Goal: Browse casually: Explore the website without a specific task or goal

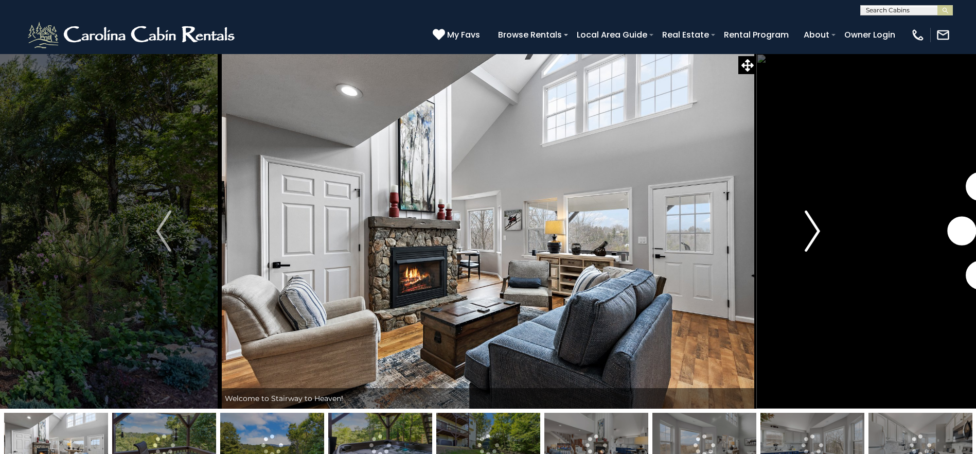
click at [815, 228] on img "Next" at bounding box center [812, 230] width 15 height 41
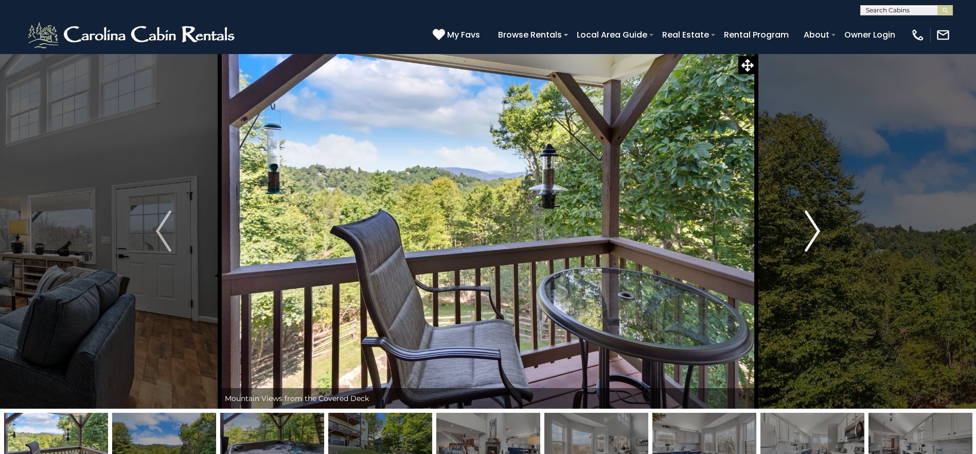
click at [815, 228] on img "Next" at bounding box center [812, 230] width 15 height 41
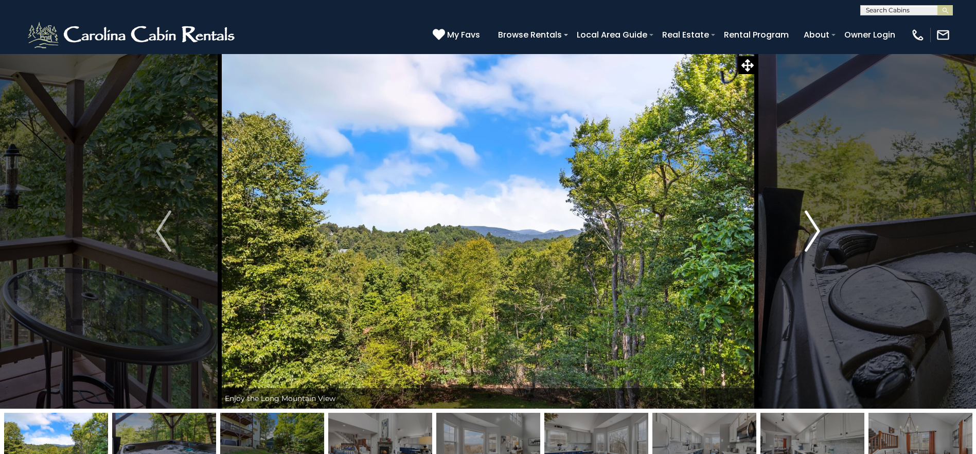
click at [815, 228] on img "Next" at bounding box center [812, 230] width 15 height 41
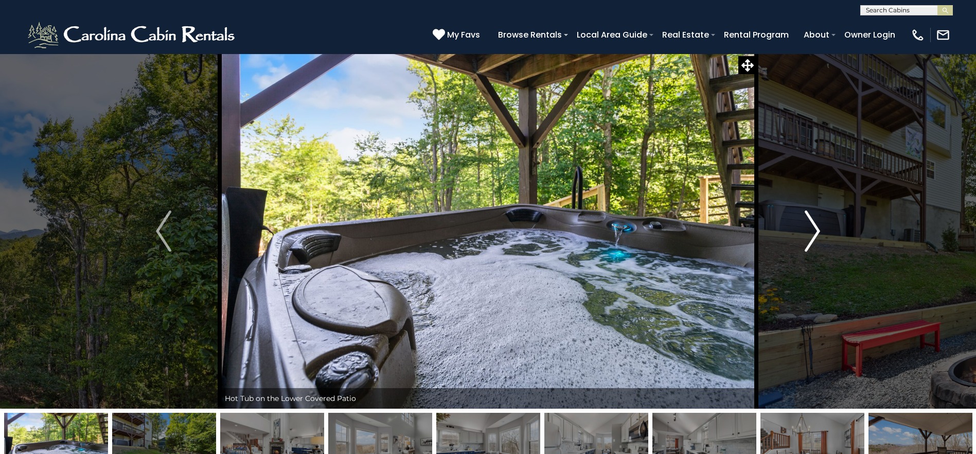
click at [815, 228] on img "Next" at bounding box center [812, 230] width 15 height 41
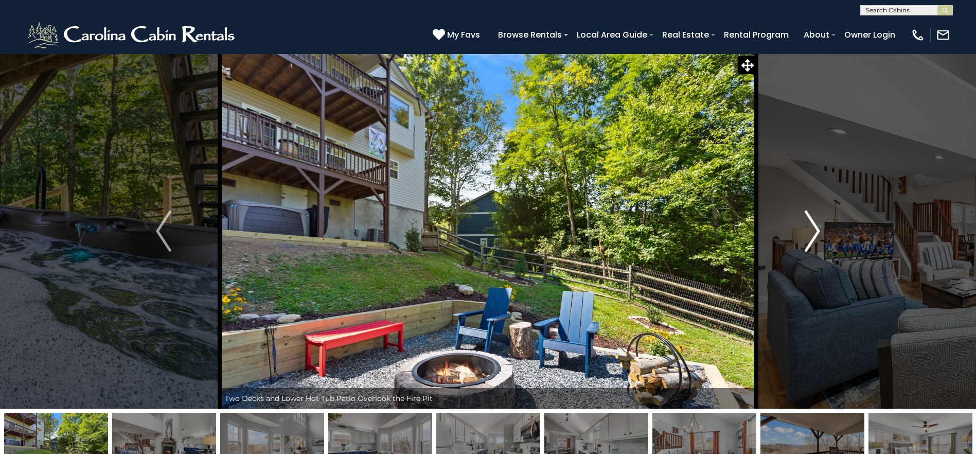
click at [815, 228] on img "Next" at bounding box center [812, 230] width 15 height 41
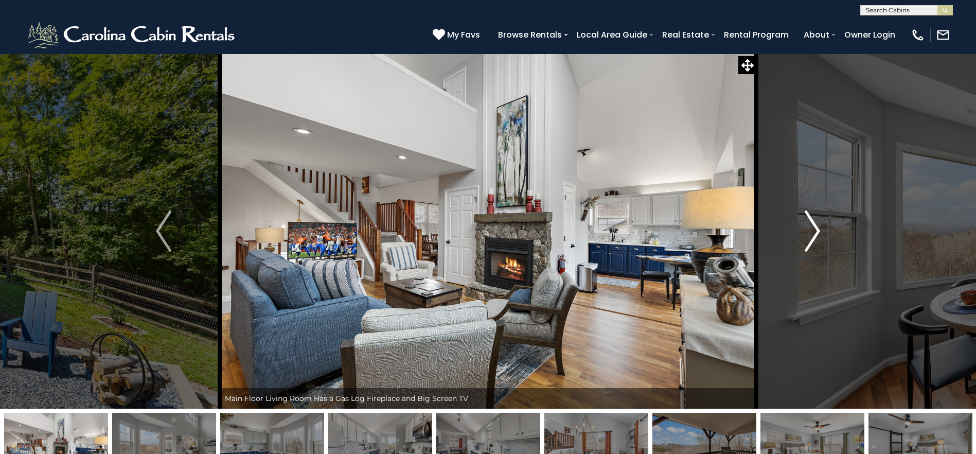
click at [815, 228] on img "Next" at bounding box center [812, 230] width 15 height 41
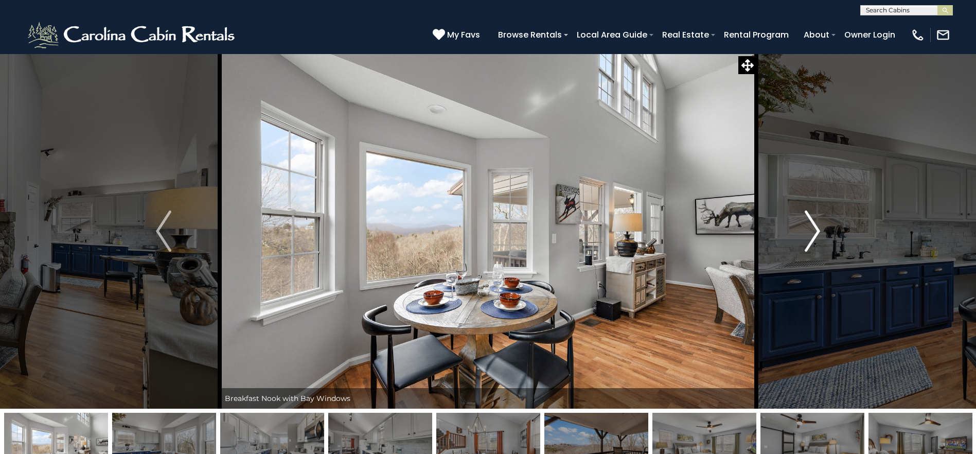
click at [815, 228] on img "Next" at bounding box center [812, 230] width 15 height 41
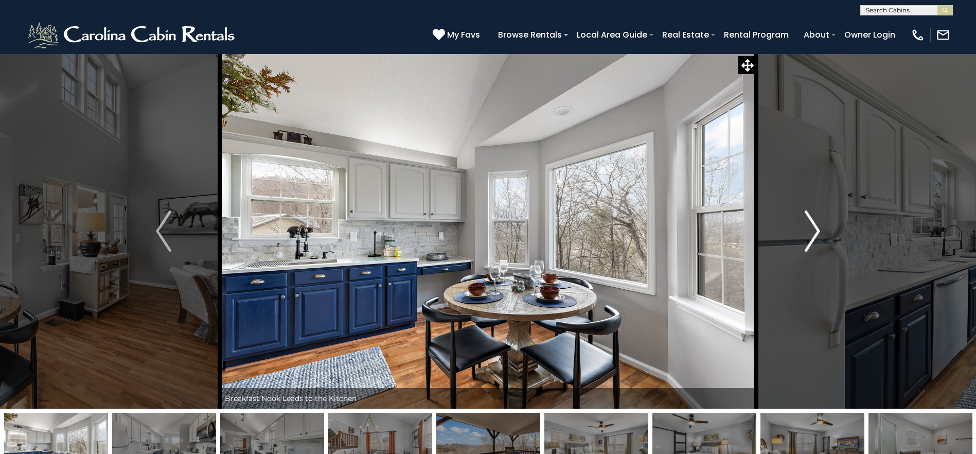
click at [815, 228] on img "Next" at bounding box center [812, 230] width 15 height 41
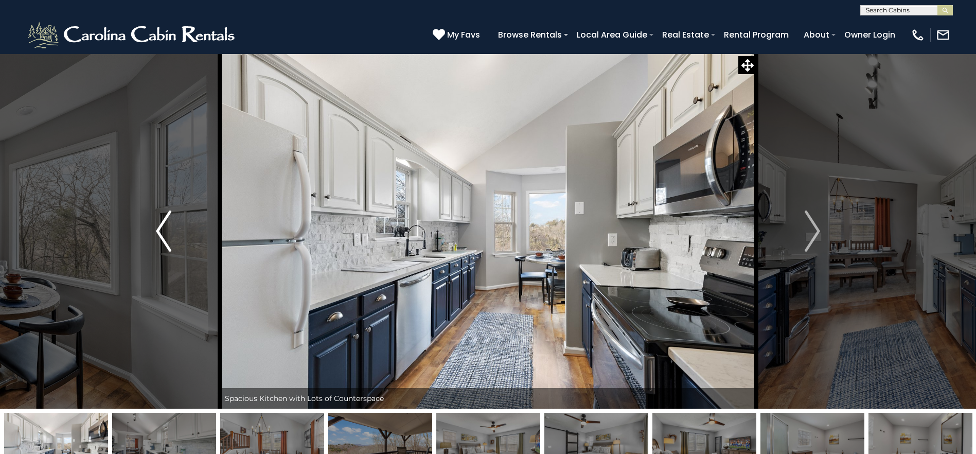
click at [168, 242] on img "Previous" at bounding box center [163, 230] width 15 height 41
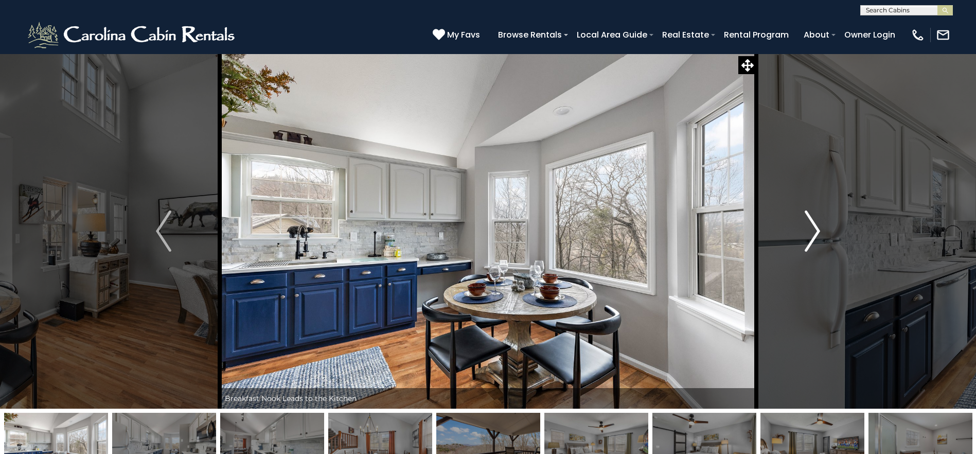
click at [823, 234] on button "Next" at bounding box center [812, 231] width 112 height 355
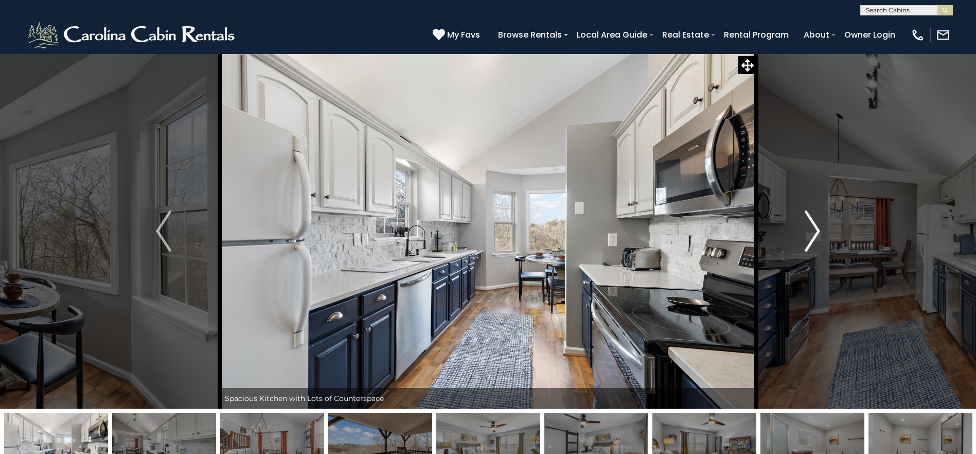
click at [816, 229] on img "Next" at bounding box center [812, 230] width 15 height 41
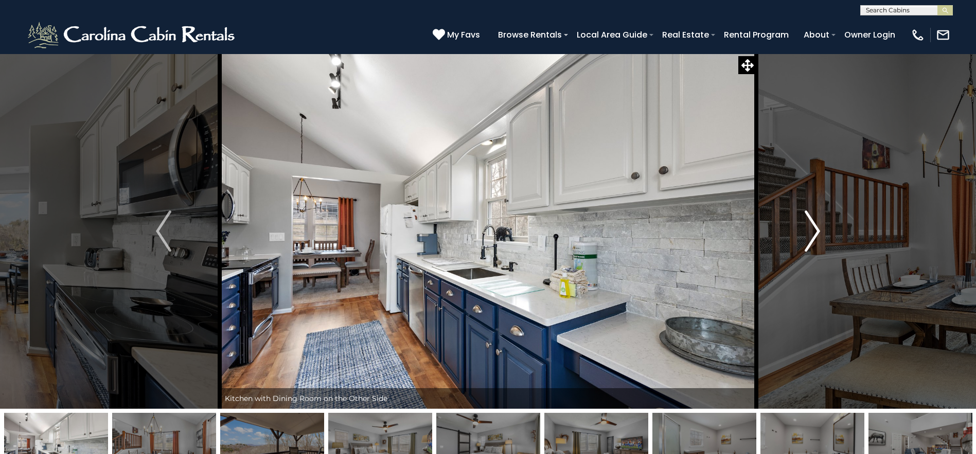
click at [816, 229] on img "Next" at bounding box center [812, 230] width 15 height 41
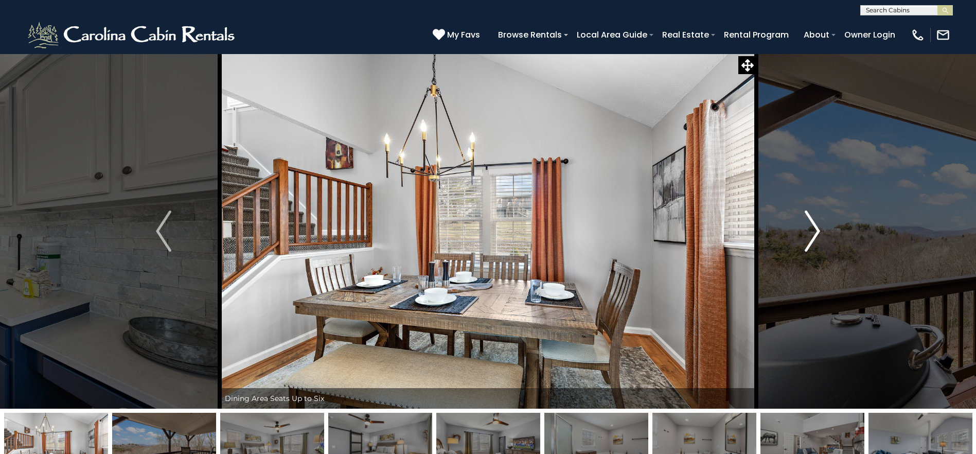
click at [817, 229] on img "Next" at bounding box center [812, 230] width 15 height 41
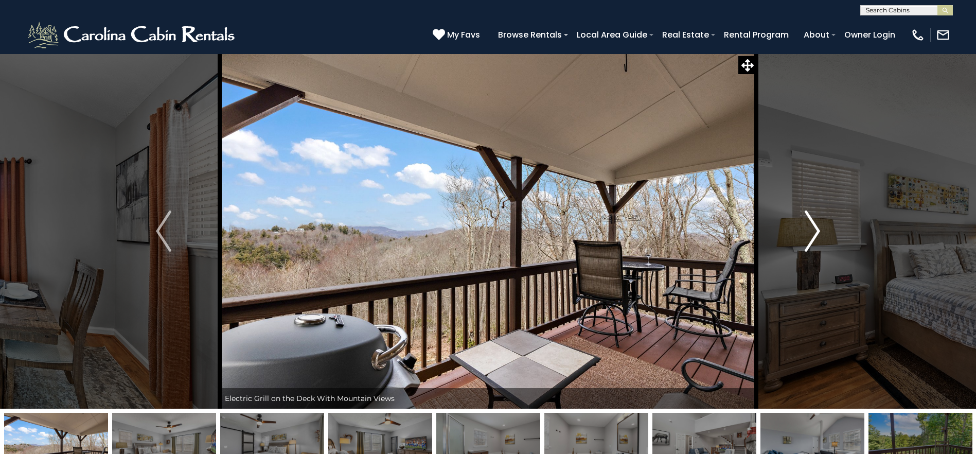
click at [817, 229] on img "Next" at bounding box center [812, 230] width 15 height 41
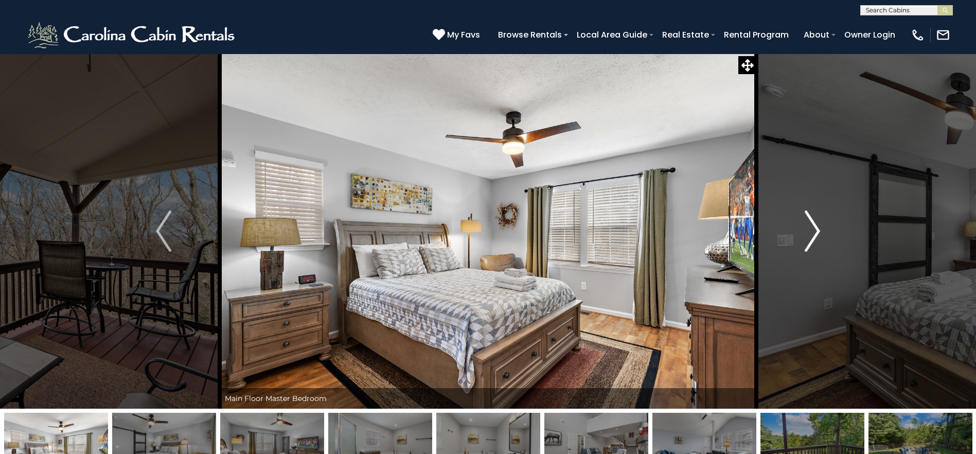
click at [817, 229] on img "Next" at bounding box center [812, 230] width 15 height 41
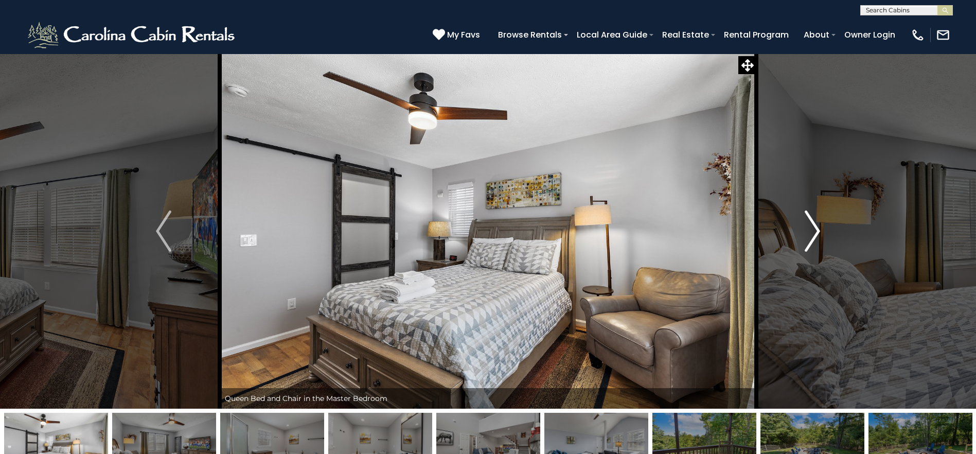
click at [818, 229] on img "Next" at bounding box center [812, 230] width 15 height 41
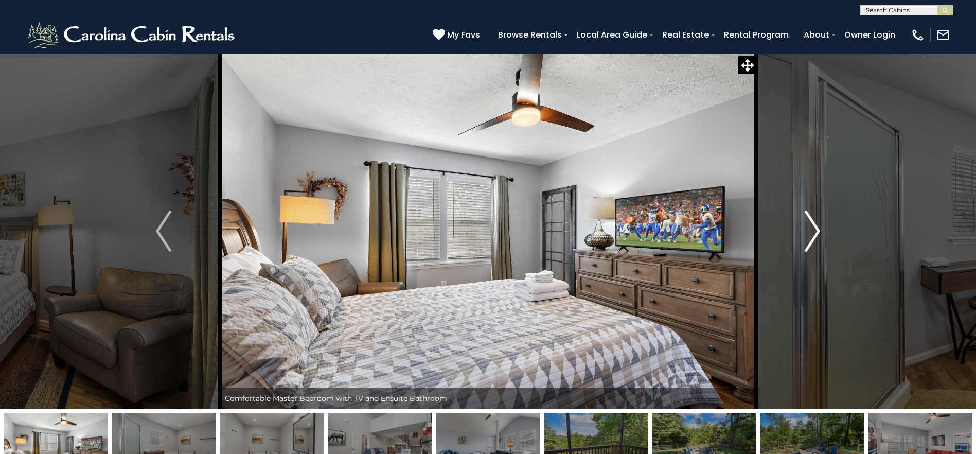
click at [818, 229] on img "Next" at bounding box center [812, 230] width 15 height 41
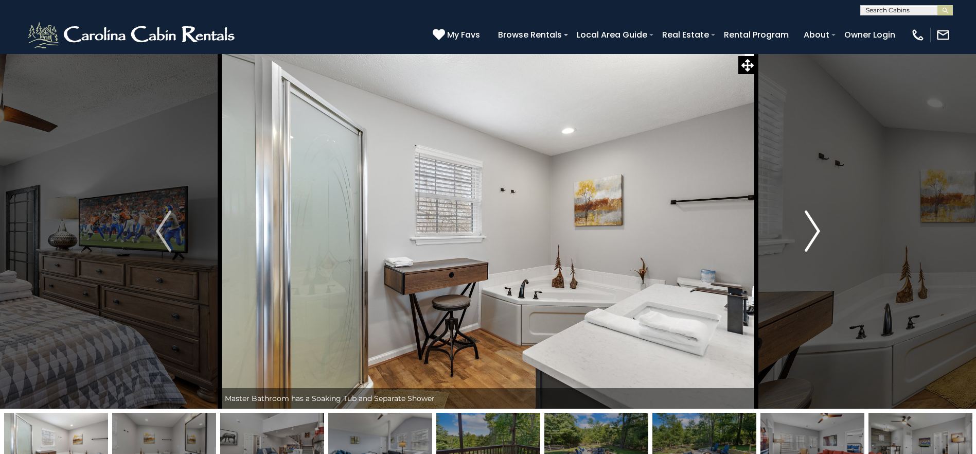
click at [819, 229] on img "Next" at bounding box center [812, 230] width 15 height 41
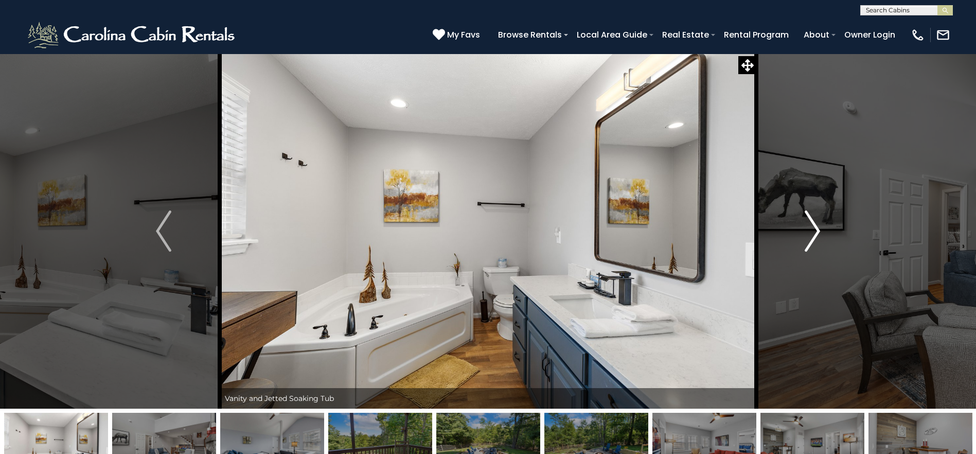
click at [819, 229] on img "Next" at bounding box center [812, 230] width 15 height 41
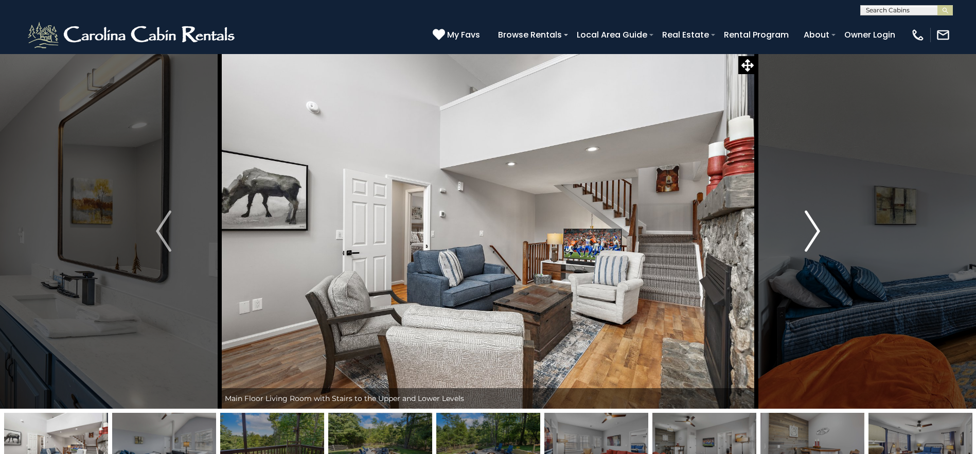
click at [819, 229] on img "Next" at bounding box center [812, 230] width 15 height 41
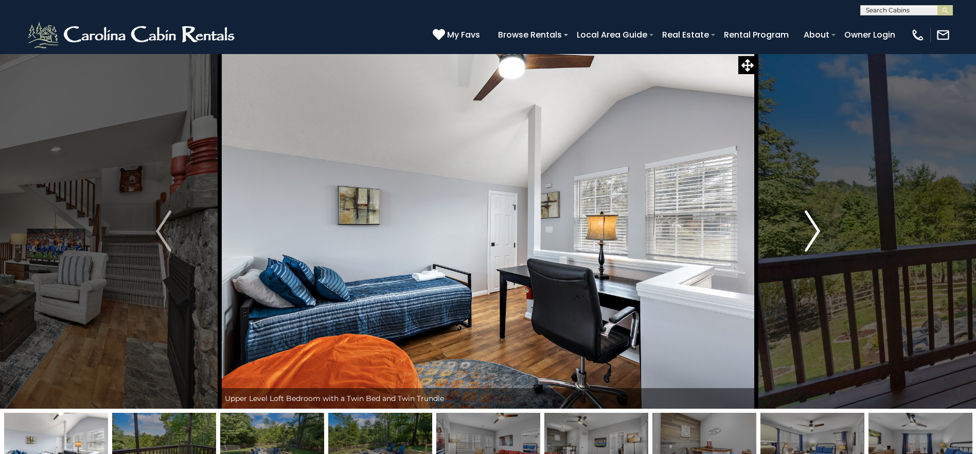
click at [819, 229] on img "Next" at bounding box center [812, 230] width 15 height 41
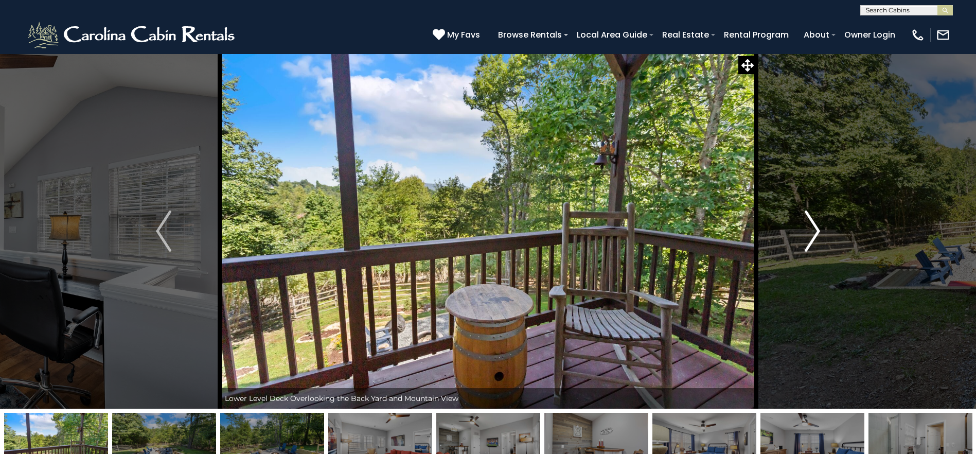
click at [822, 228] on button "Next" at bounding box center [812, 231] width 112 height 355
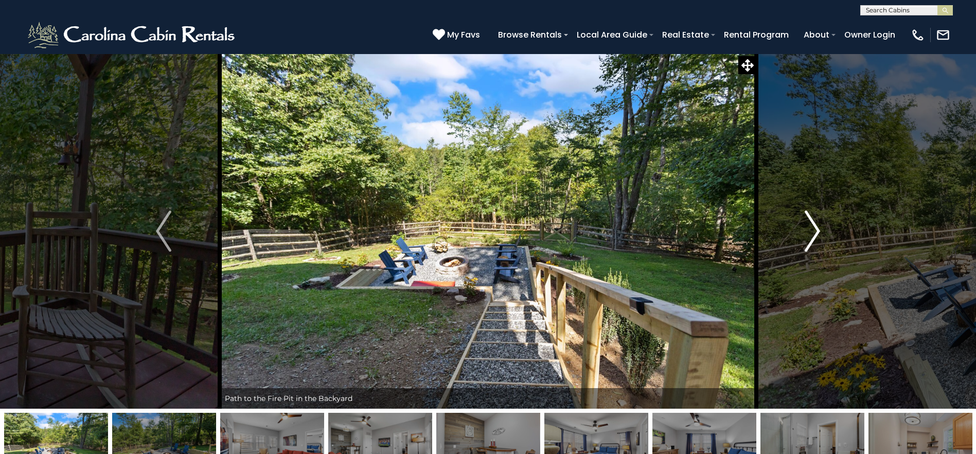
click at [823, 227] on button "Next" at bounding box center [812, 231] width 112 height 355
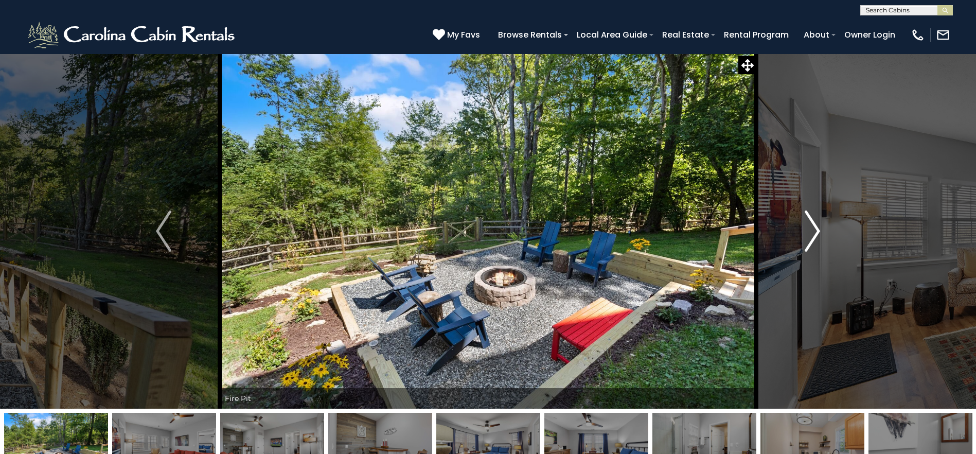
click at [823, 227] on button "Next" at bounding box center [812, 231] width 112 height 355
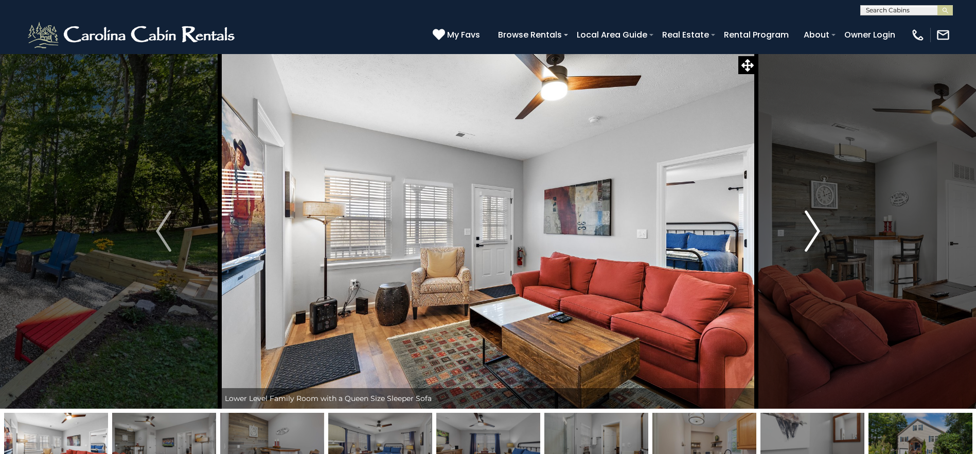
click at [824, 227] on button "Next" at bounding box center [812, 231] width 112 height 355
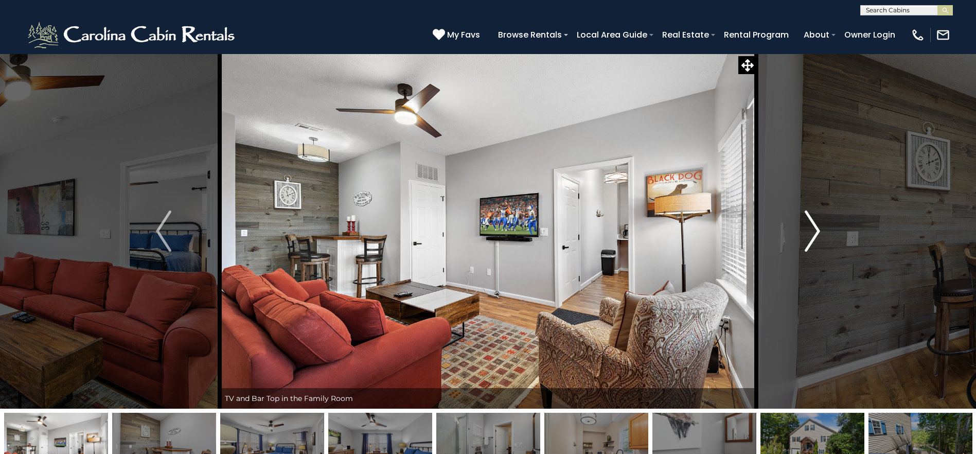
click at [826, 226] on button "Next" at bounding box center [812, 231] width 112 height 355
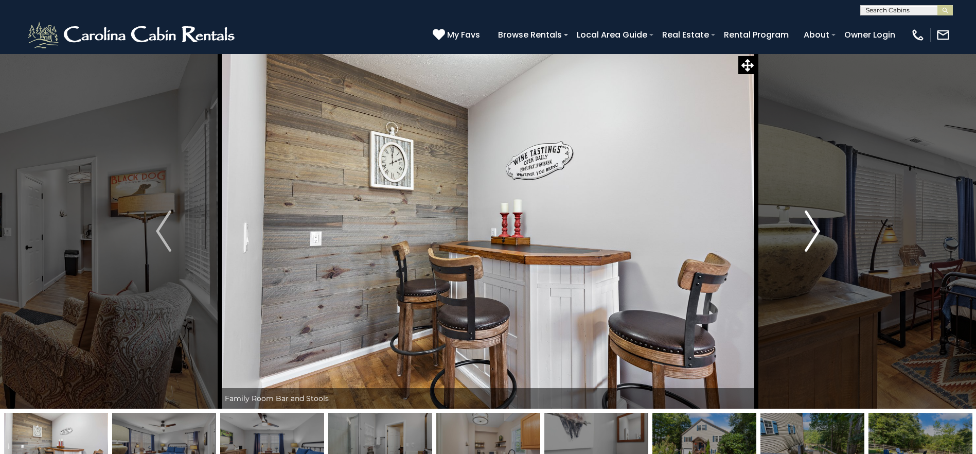
click at [820, 233] on img "Next" at bounding box center [812, 230] width 15 height 41
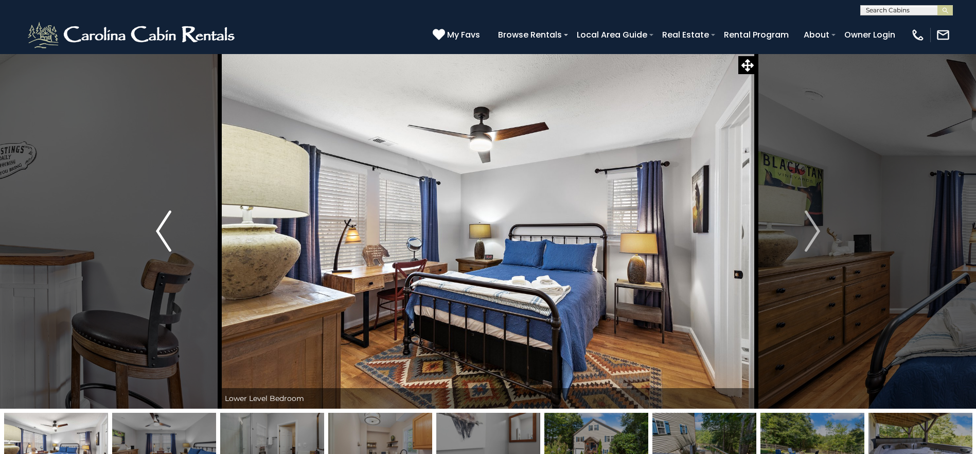
click at [157, 242] on button "Previous" at bounding box center [164, 231] width 112 height 355
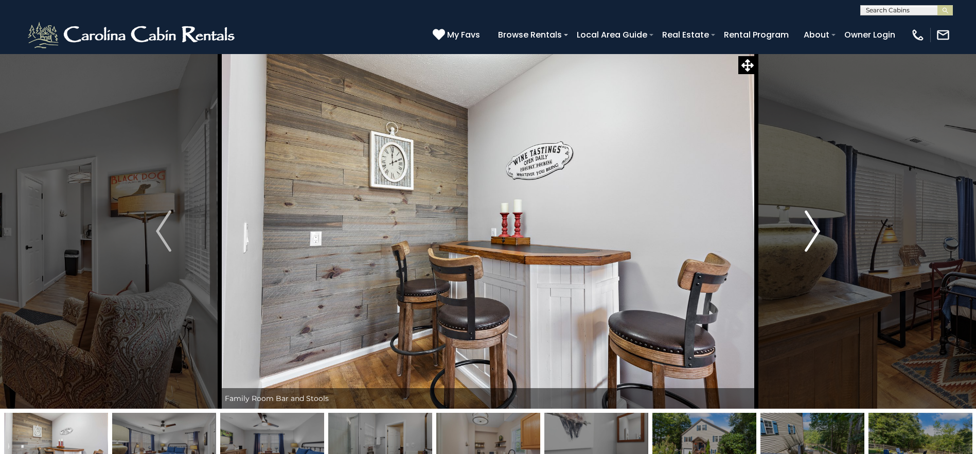
click at [819, 240] on img "Next" at bounding box center [812, 230] width 15 height 41
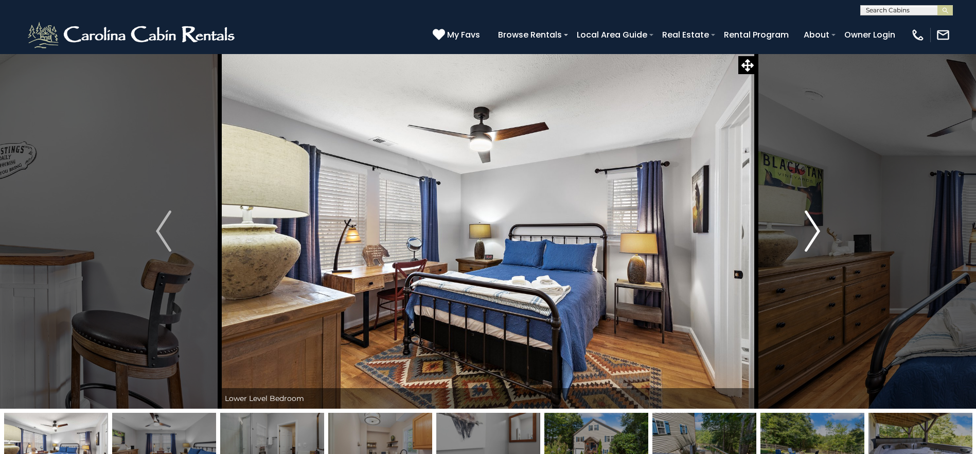
click at [820, 240] on img "Next" at bounding box center [812, 230] width 15 height 41
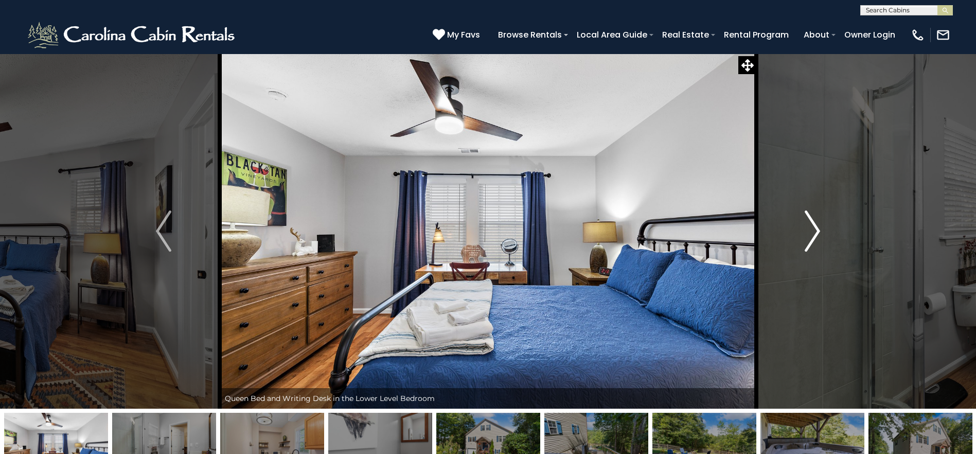
click at [822, 240] on button "Next" at bounding box center [812, 231] width 112 height 355
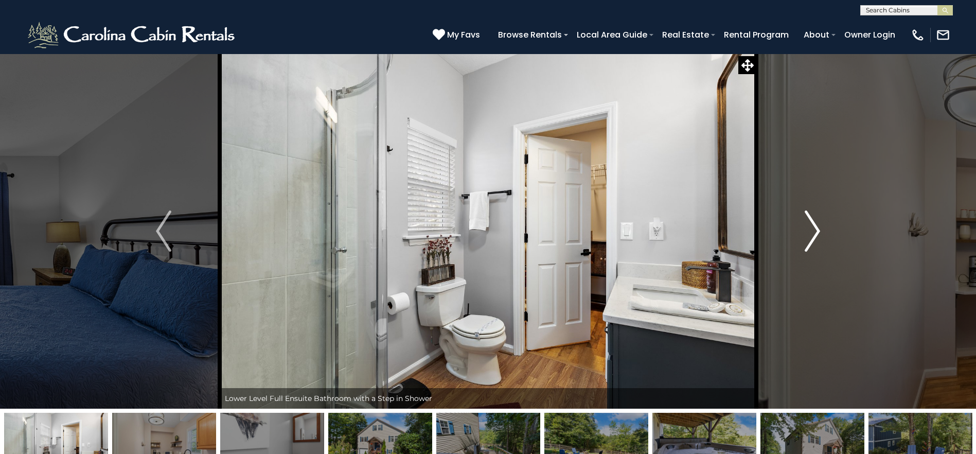
click at [822, 240] on button "Next" at bounding box center [812, 231] width 112 height 355
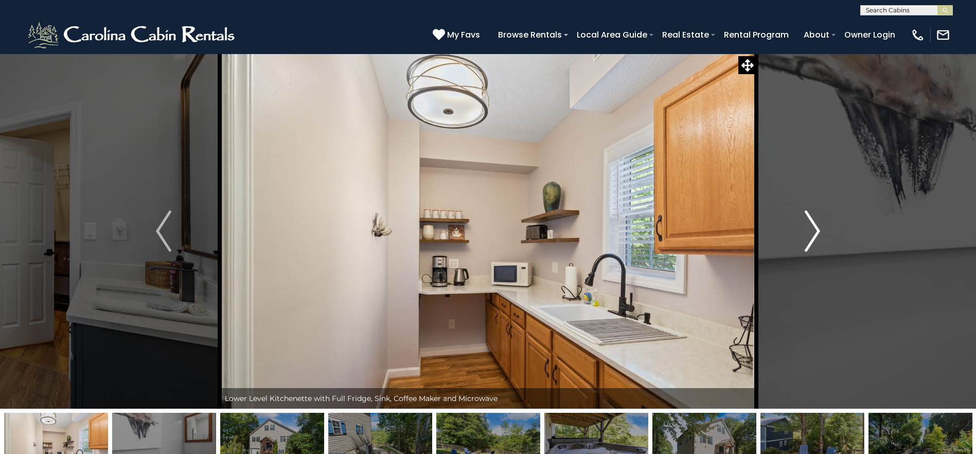
click at [822, 240] on button "Next" at bounding box center [812, 231] width 112 height 355
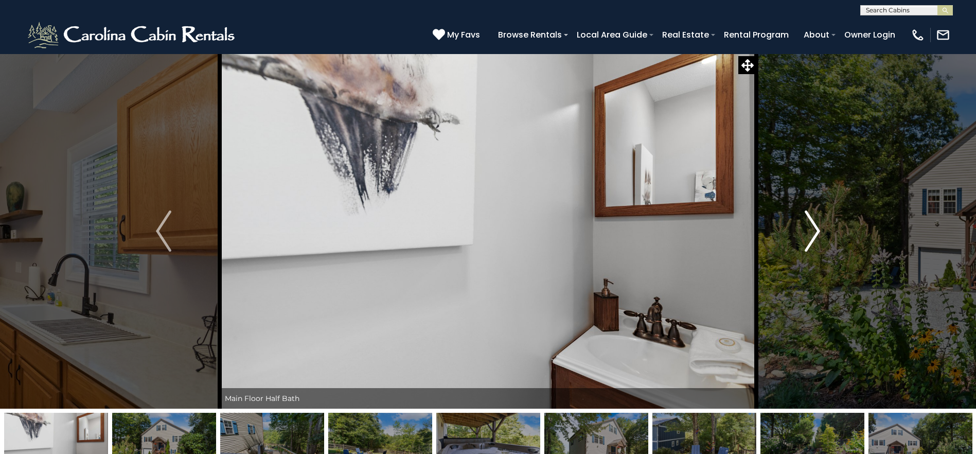
click at [823, 240] on button "Next" at bounding box center [812, 231] width 112 height 355
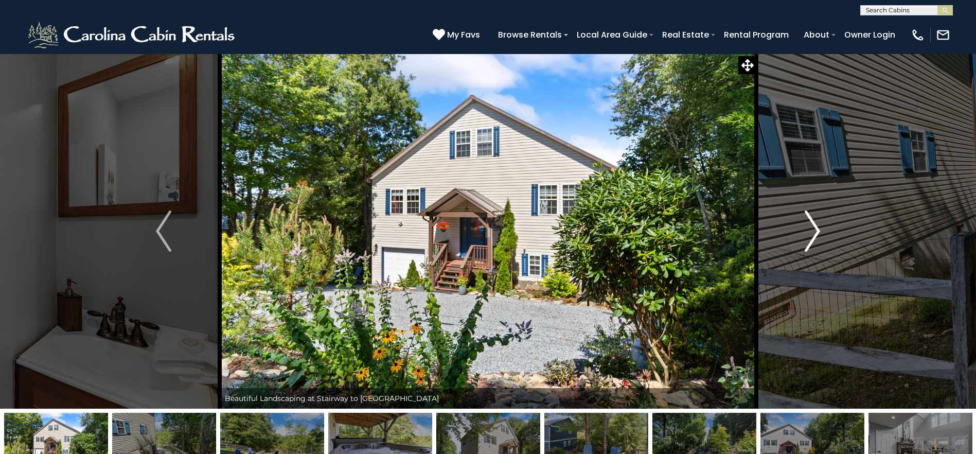
click at [823, 240] on button "Next" at bounding box center [812, 231] width 112 height 355
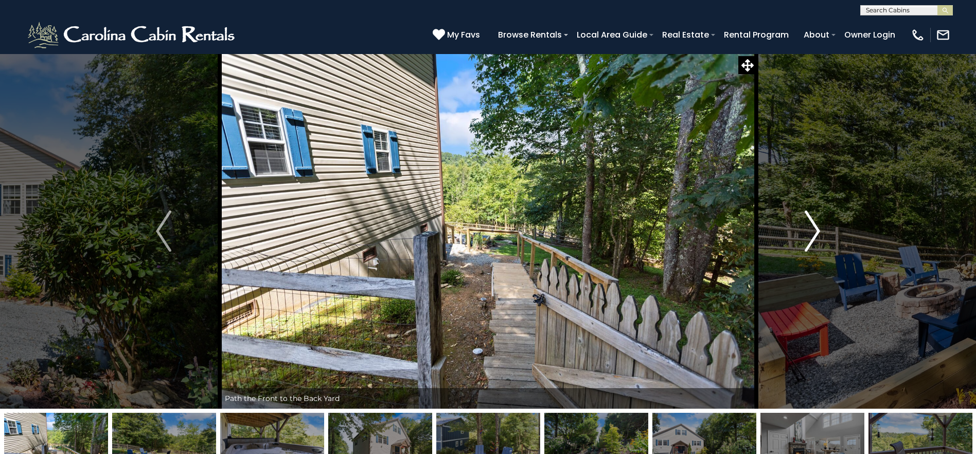
click at [823, 240] on button "Next" at bounding box center [812, 231] width 112 height 355
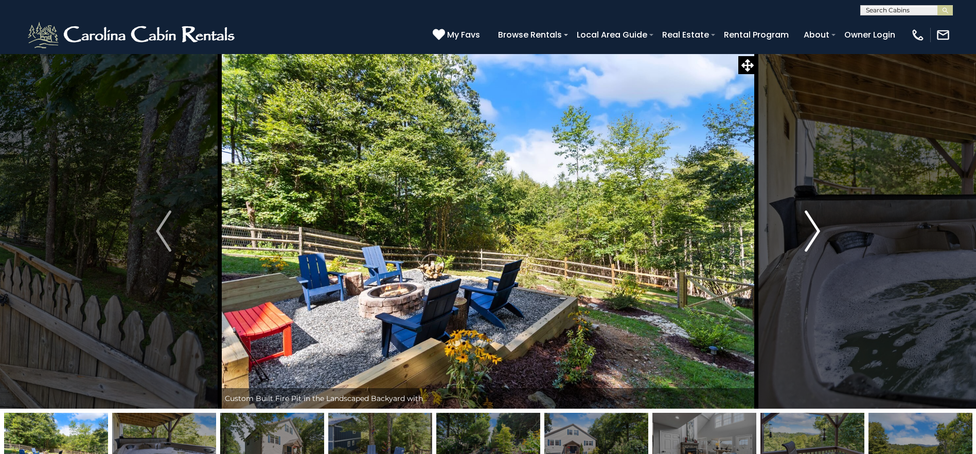
click at [815, 238] on img "Next" at bounding box center [812, 230] width 15 height 41
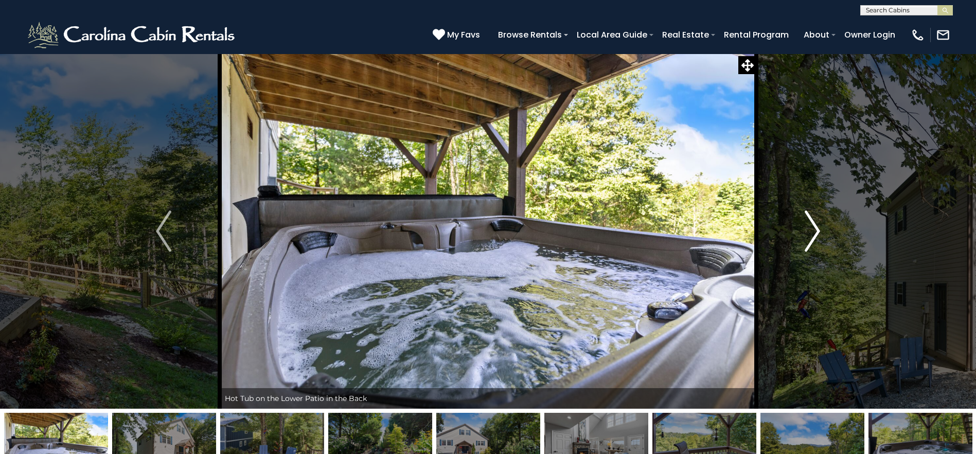
click at [815, 238] on img "Next" at bounding box center [812, 230] width 15 height 41
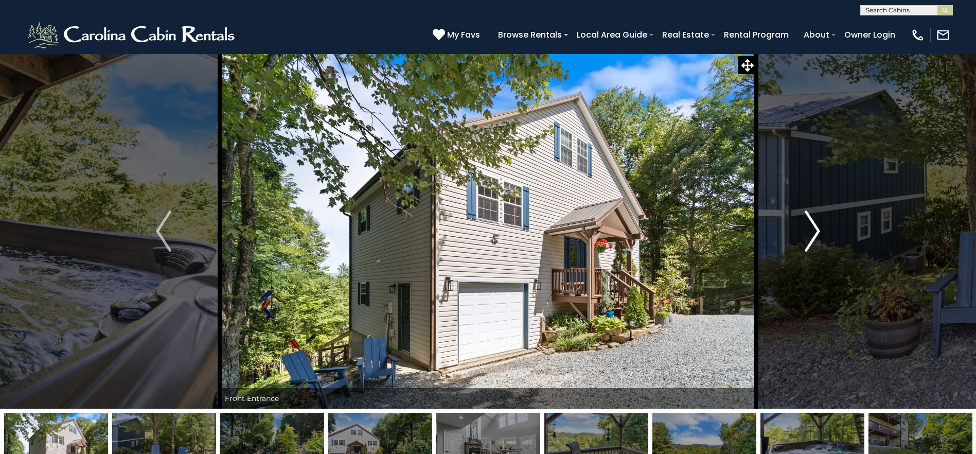
click at [815, 238] on img "Next" at bounding box center [812, 230] width 15 height 41
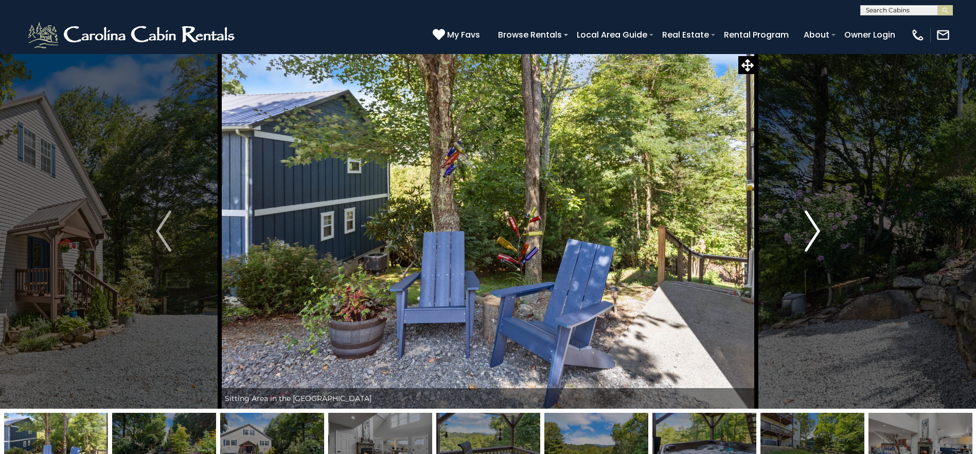
click at [815, 238] on img "Next" at bounding box center [812, 230] width 15 height 41
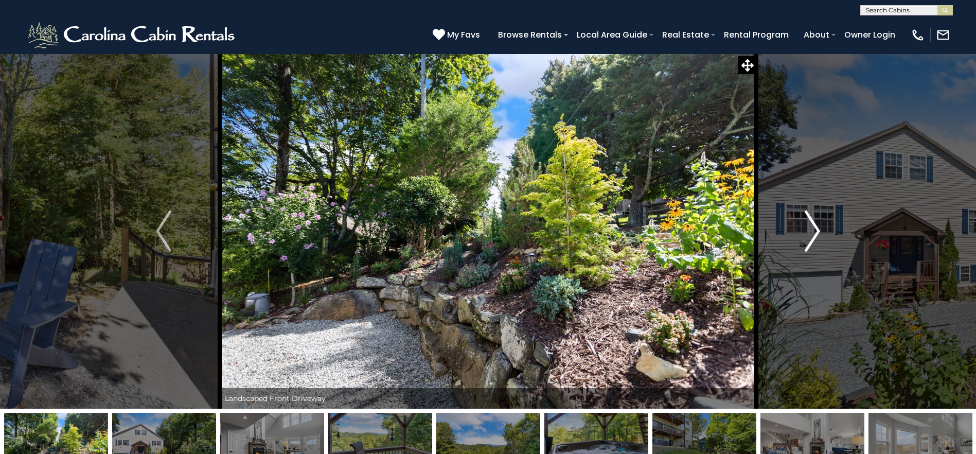
click at [815, 238] on img "Next" at bounding box center [812, 230] width 15 height 41
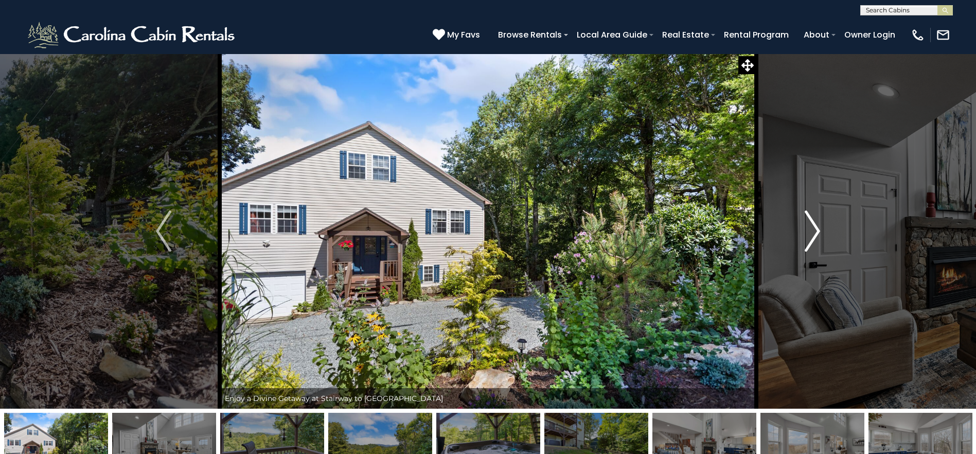
click at [815, 238] on img "Next" at bounding box center [812, 230] width 15 height 41
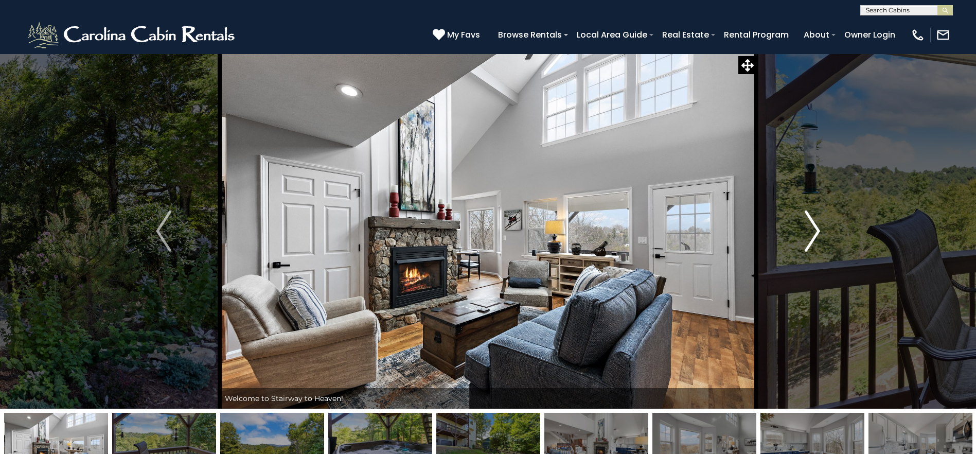
click at [815, 238] on img "Next" at bounding box center [812, 230] width 15 height 41
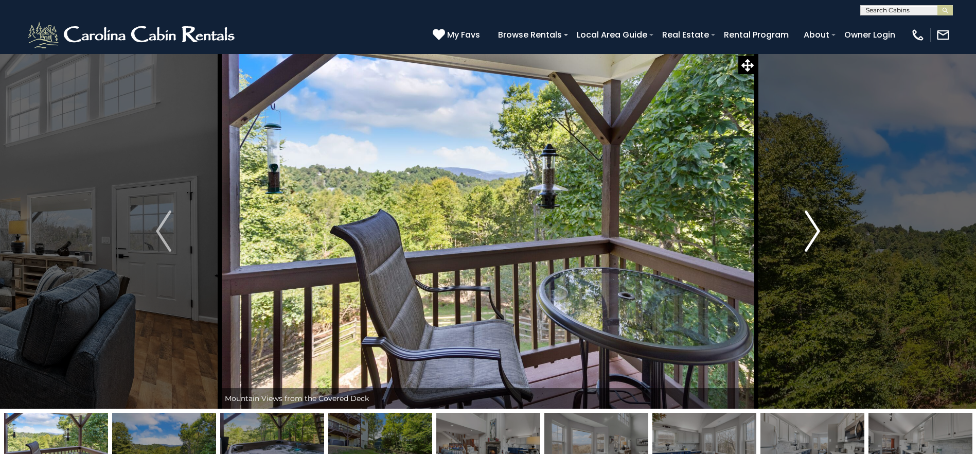
click at [815, 238] on img "Next" at bounding box center [812, 230] width 15 height 41
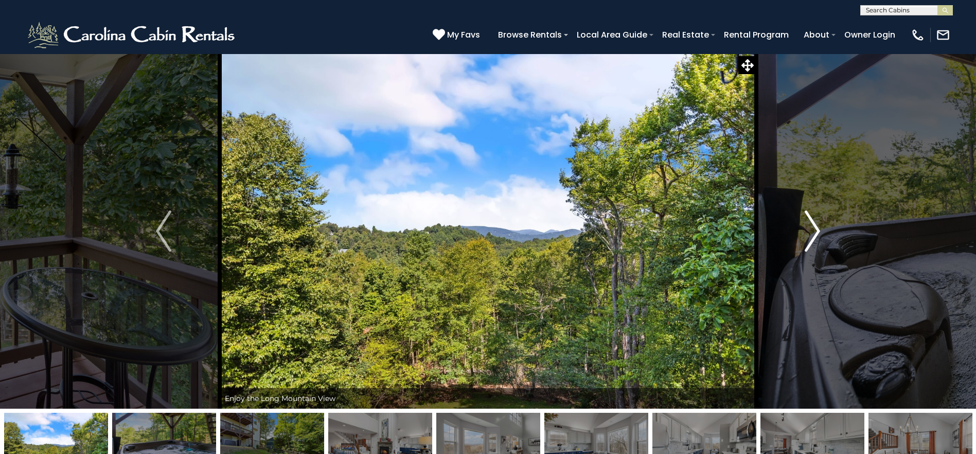
click at [815, 238] on img "Next" at bounding box center [812, 230] width 15 height 41
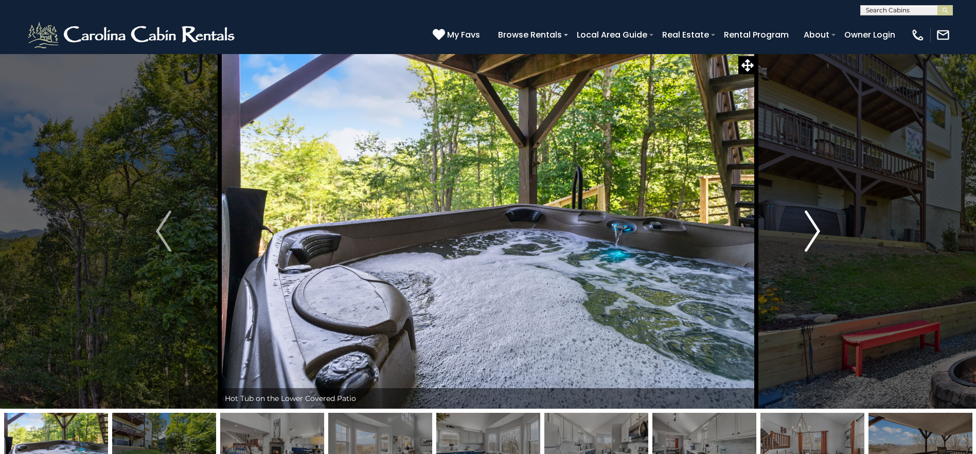
click at [815, 238] on img "Next" at bounding box center [812, 230] width 15 height 41
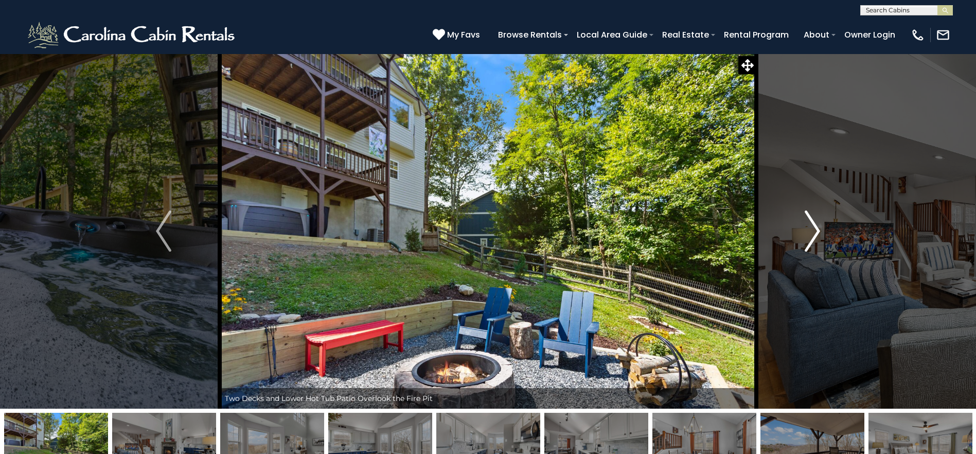
click at [815, 238] on img "Next" at bounding box center [812, 230] width 15 height 41
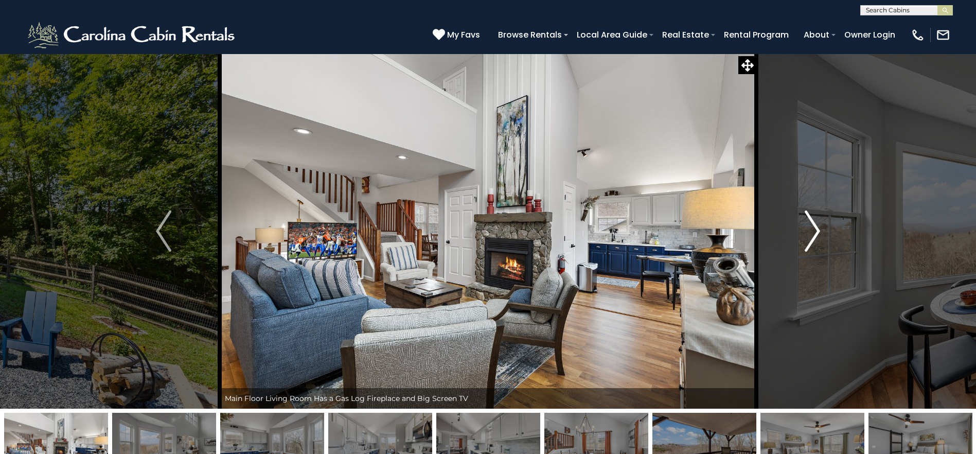
click at [816, 238] on img "Next" at bounding box center [812, 230] width 15 height 41
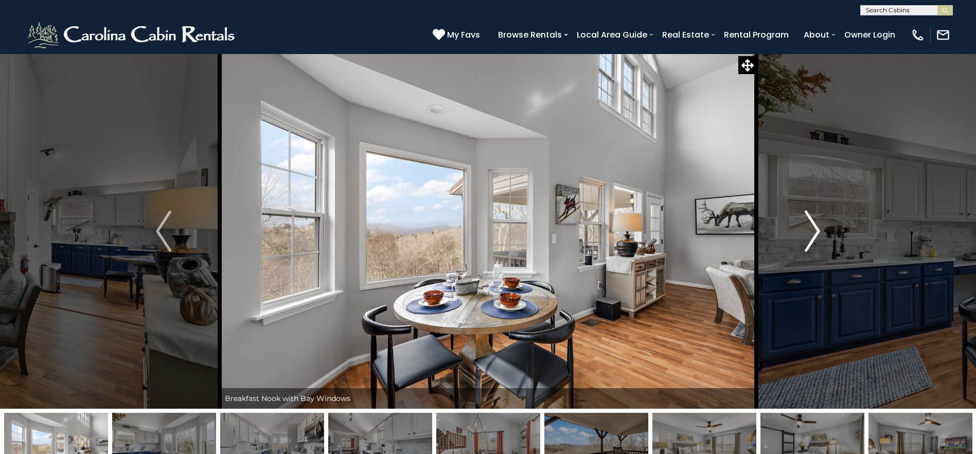
click at [812, 227] on img "Next" at bounding box center [812, 230] width 15 height 41
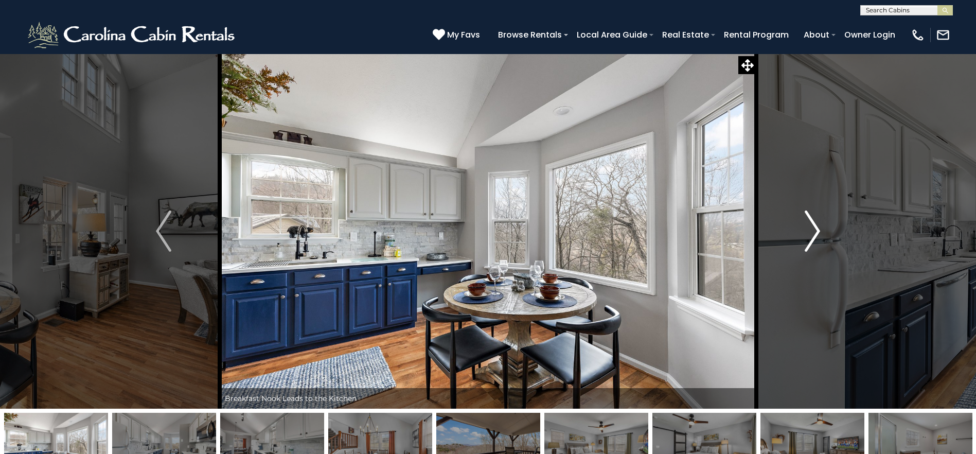
click at [812, 241] on img "Next" at bounding box center [812, 230] width 15 height 41
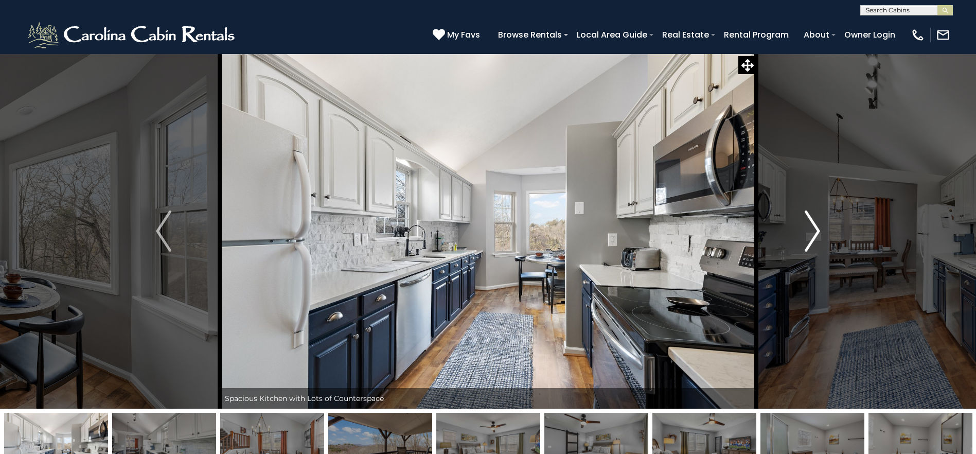
click at [812, 241] on img "Next" at bounding box center [812, 230] width 15 height 41
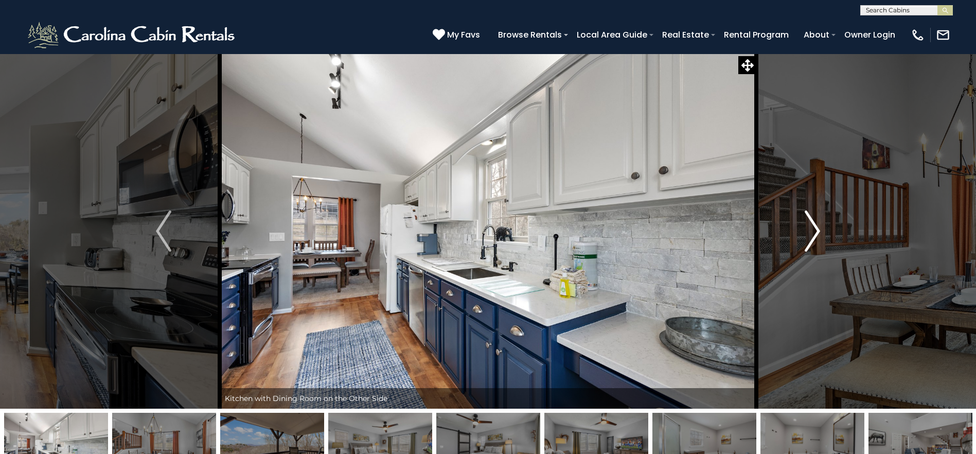
click at [812, 241] on img "Next" at bounding box center [812, 230] width 15 height 41
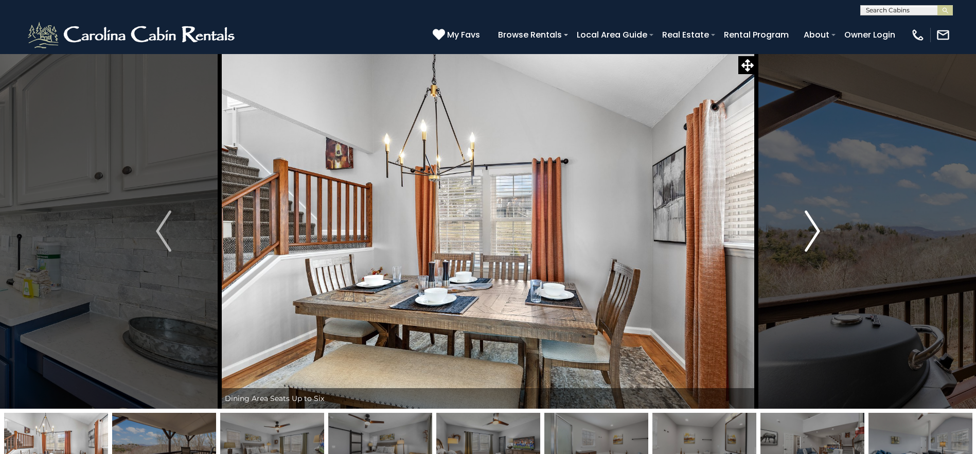
click at [812, 241] on img "Next" at bounding box center [812, 230] width 15 height 41
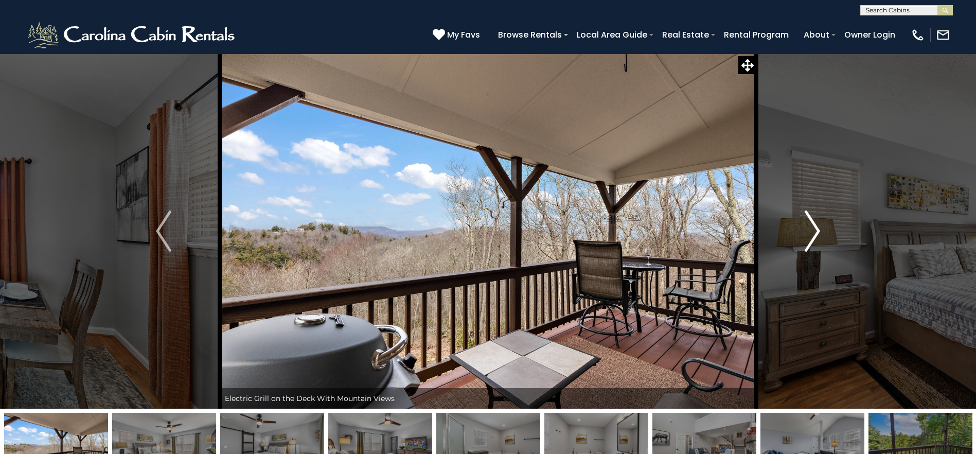
click at [812, 241] on img "Next" at bounding box center [812, 230] width 15 height 41
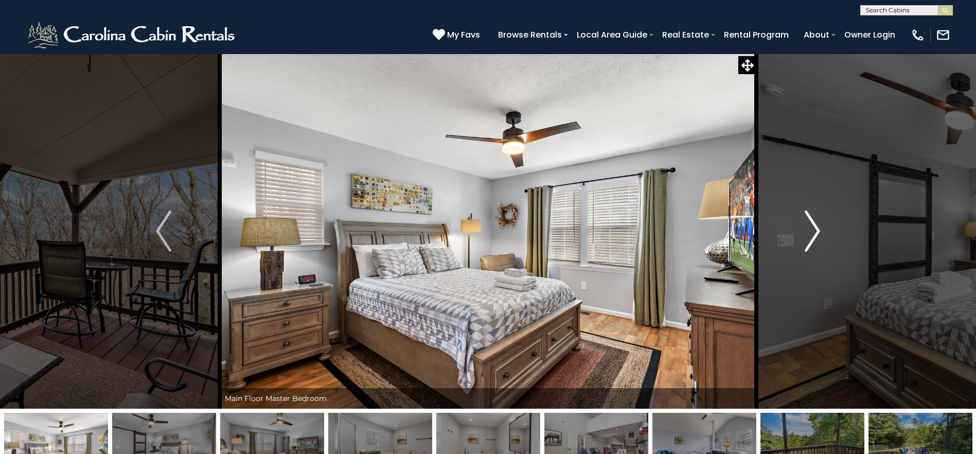
click at [812, 241] on img "Next" at bounding box center [812, 230] width 15 height 41
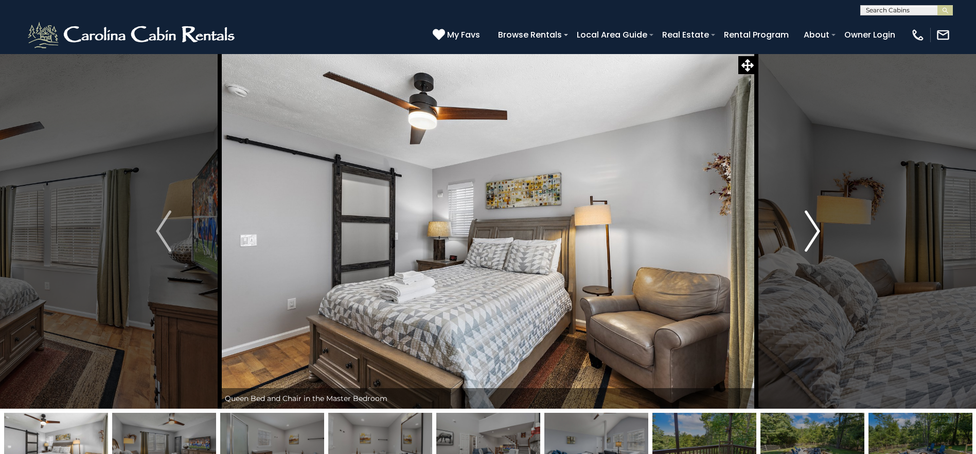
click at [813, 241] on img "Next" at bounding box center [812, 230] width 15 height 41
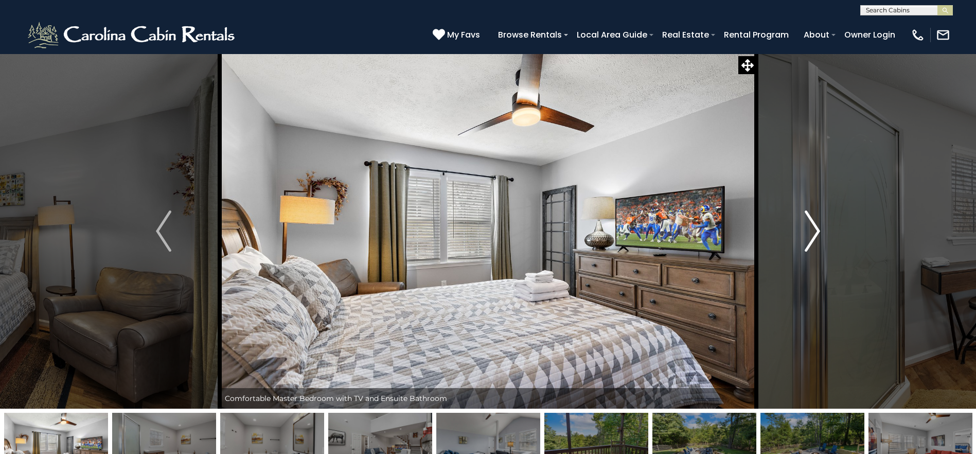
click at [813, 241] on img "Next" at bounding box center [812, 230] width 15 height 41
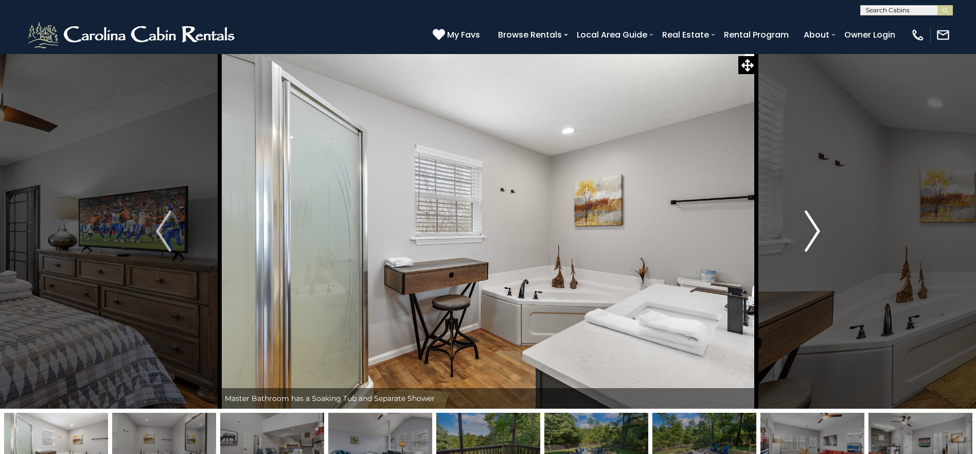
click at [813, 241] on img "Next" at bounding box center [812, 230] width 15 height 41
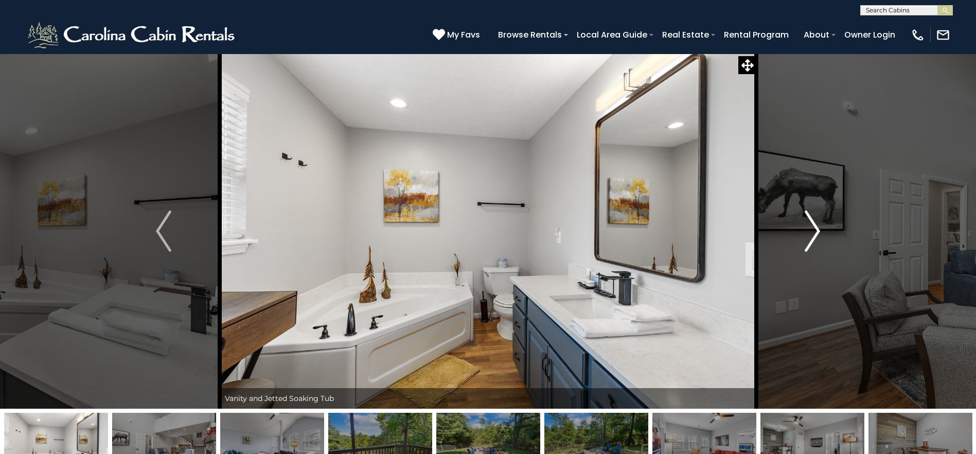
click at [814, 241] on img "Next" at bounding box center [812, 230] width 15 height 41
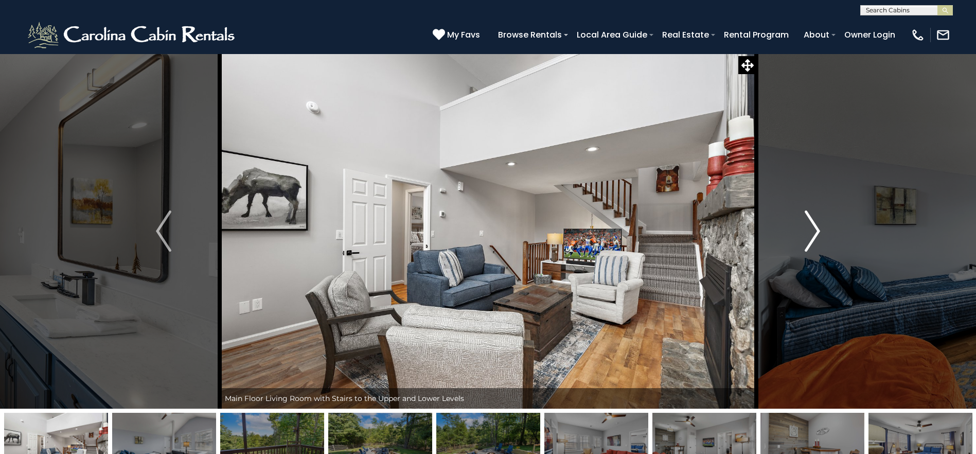
click at [812, 243] on img "Next" at bounding box center [812, 230] width 15 height 41
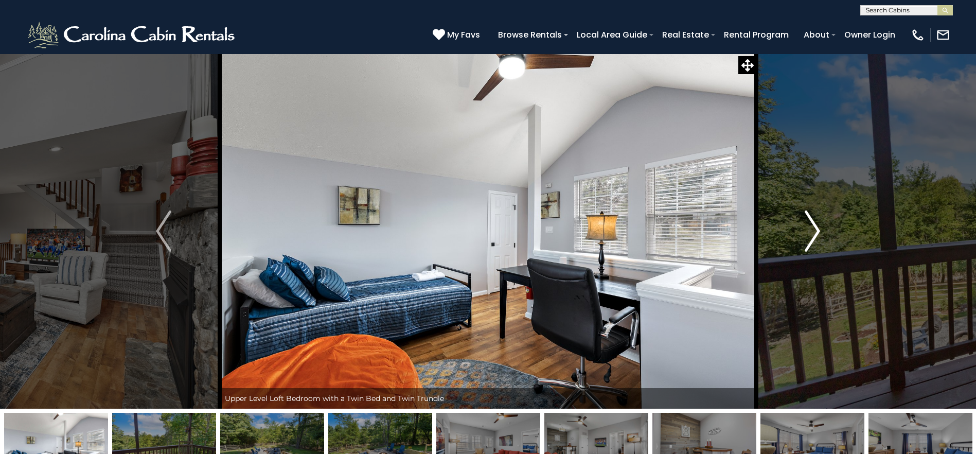
click at [812, 243] on img "Next" at bounding box center [812, 230] width 15 height 41
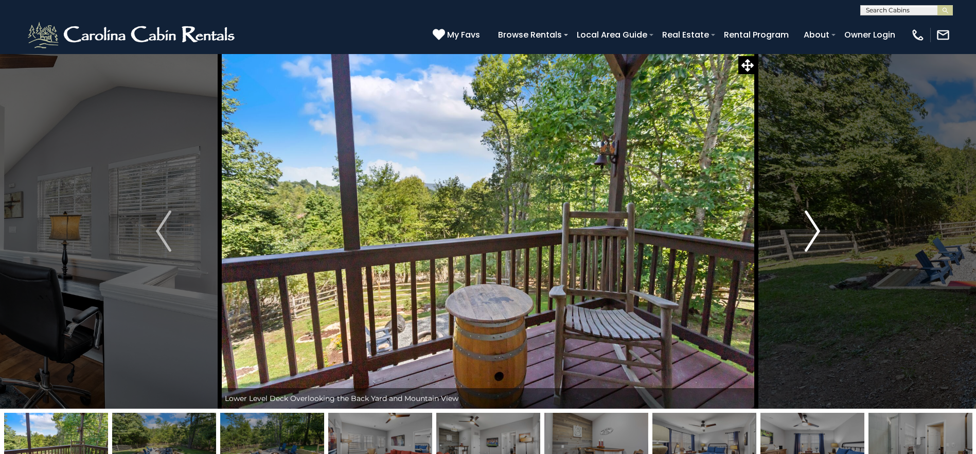
click at [812, 243] on img "Next" at bounding box center [812, 230] width 15 height 41
